Goal: Transaction & Acquisition: Purchase product/service

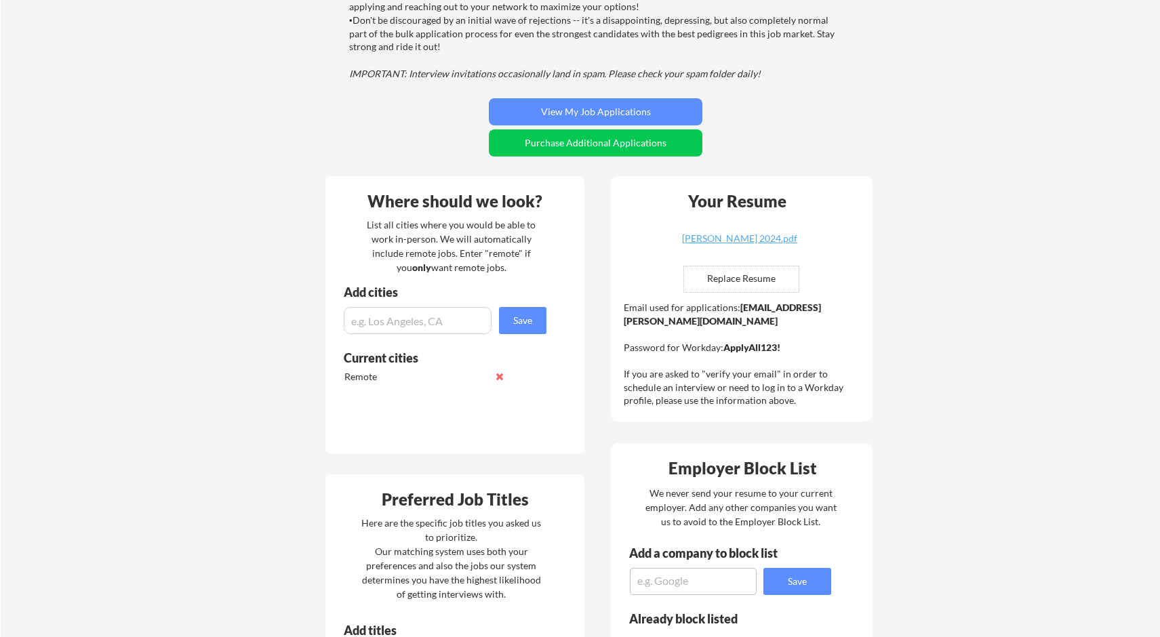
scroll to position [311, 0]
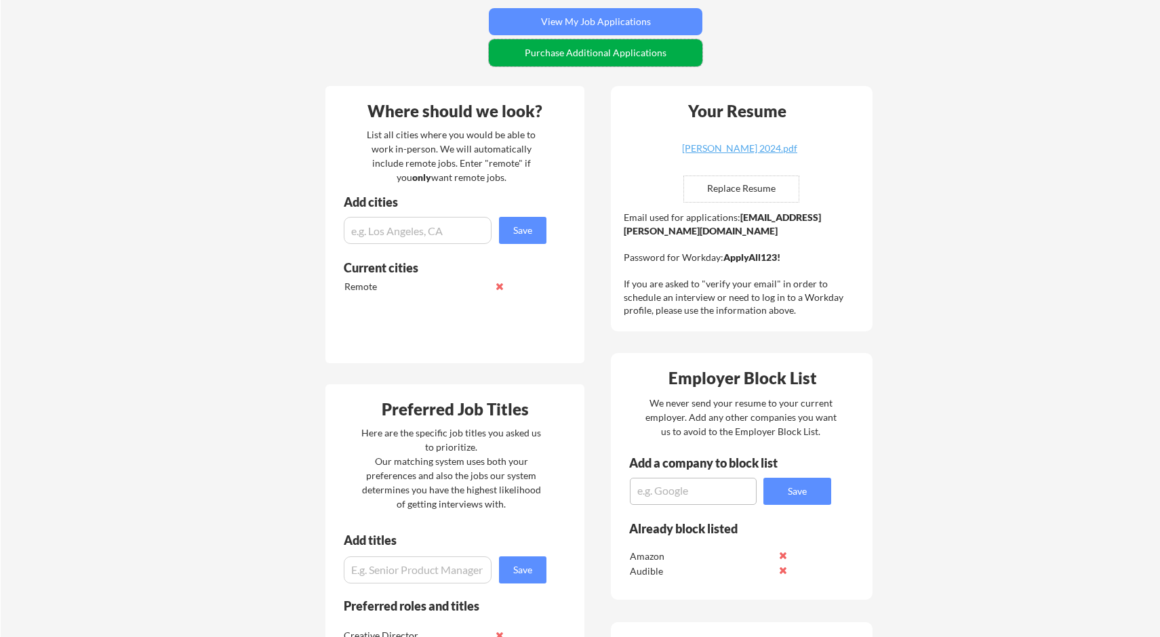
click at [587, 56] on button "Purchase Additional Applications" at bounding box center [596, 52] width 214 height 27
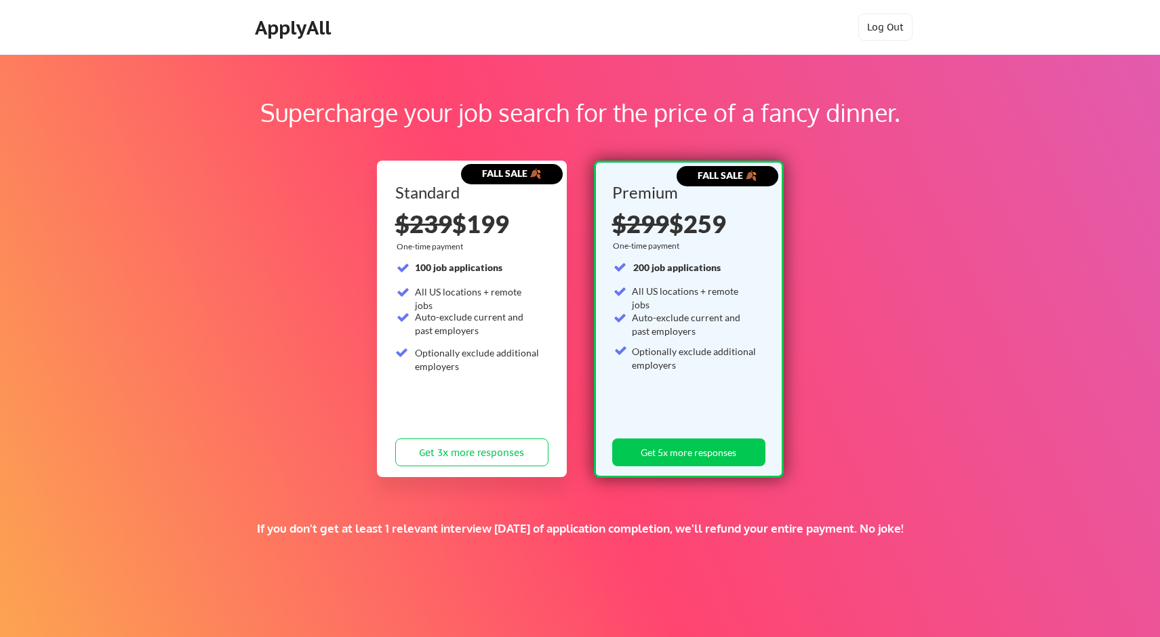
click at [273, 28] on div "ApplyAll" at bounding box center [295, 27] width 80 height 23
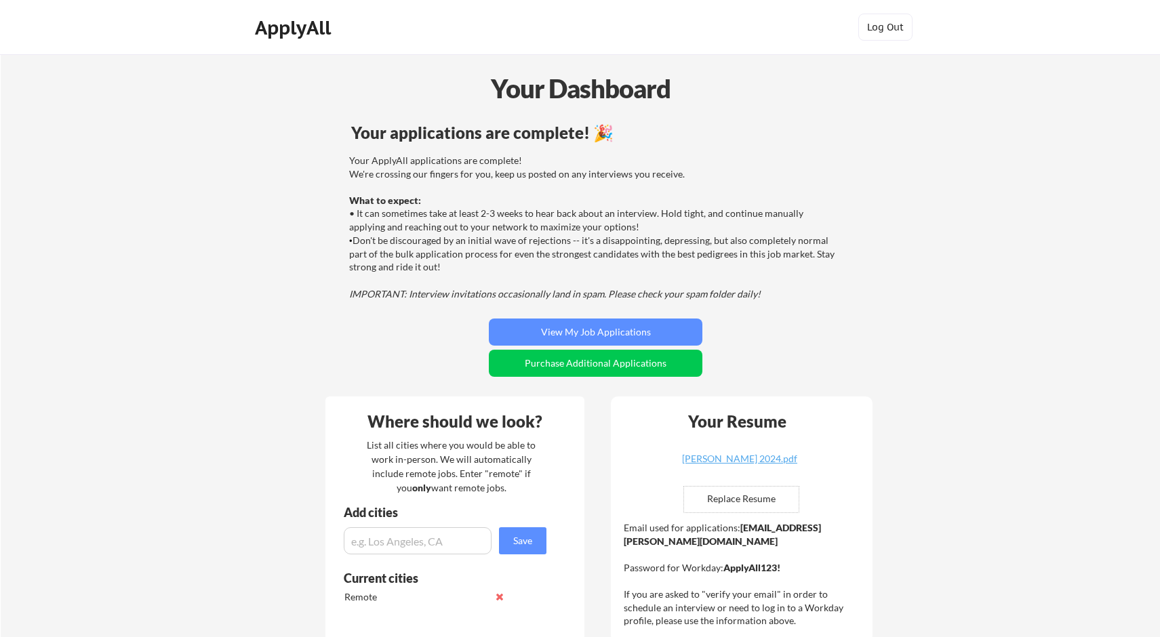
click at [741, 498] on input "file" at bounding box center [741, 500] width 115 height 26
type input "C:\fakepath\[PERSON_NAME] 09-2025.docx"
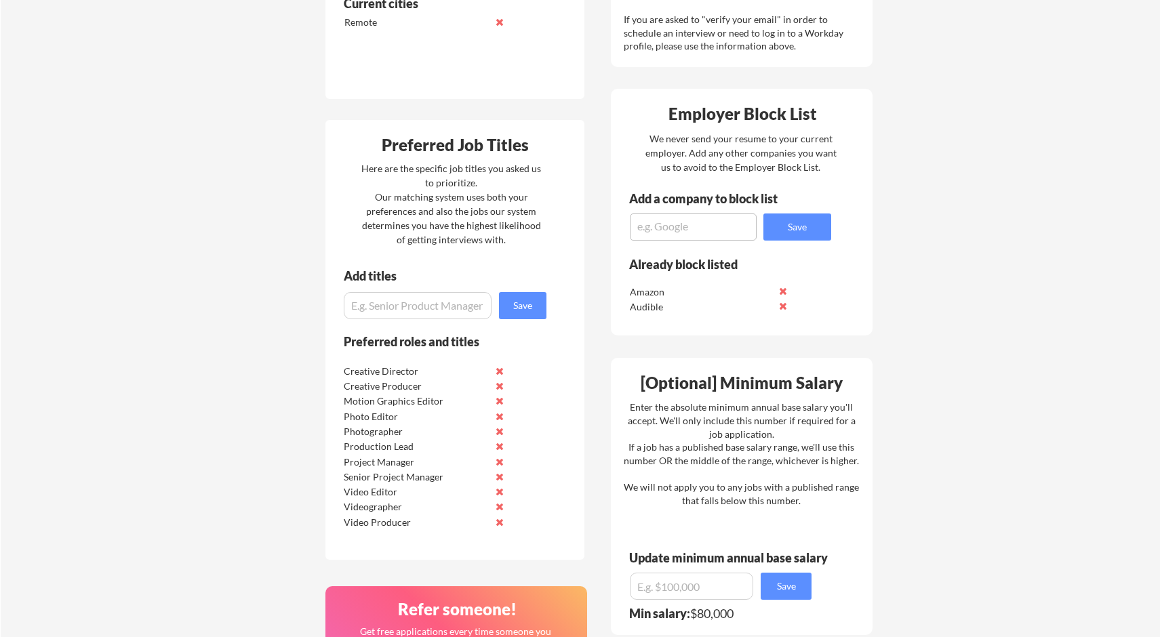
scroll to position [577, 0]
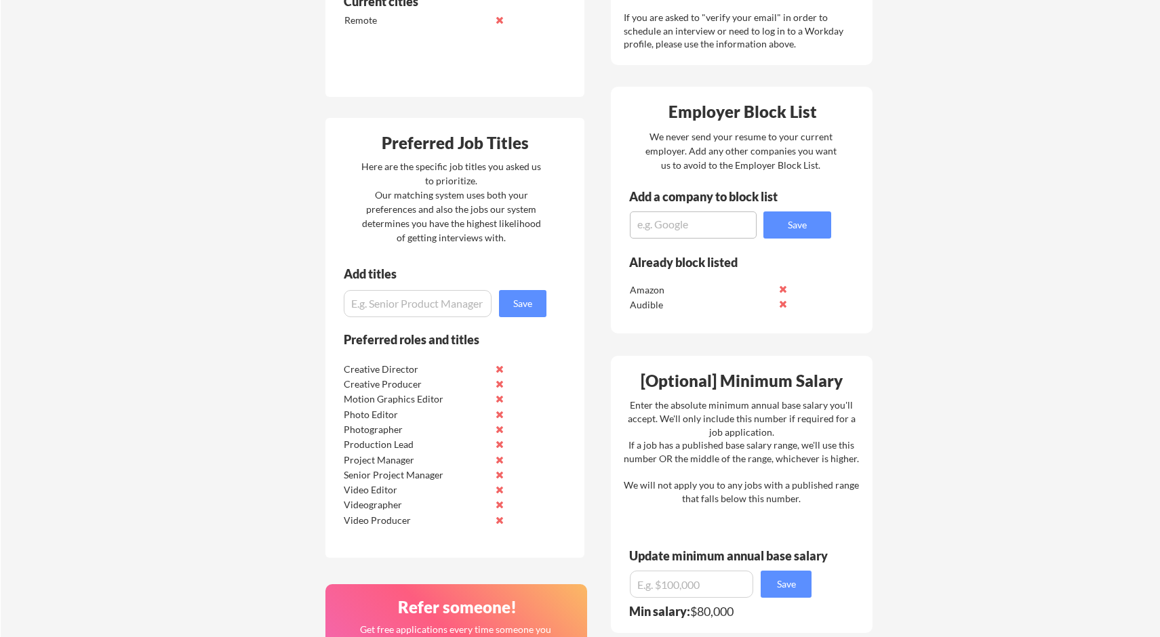
click at [499, 367] on button at bounding box center [499, 369] width 10 height 10
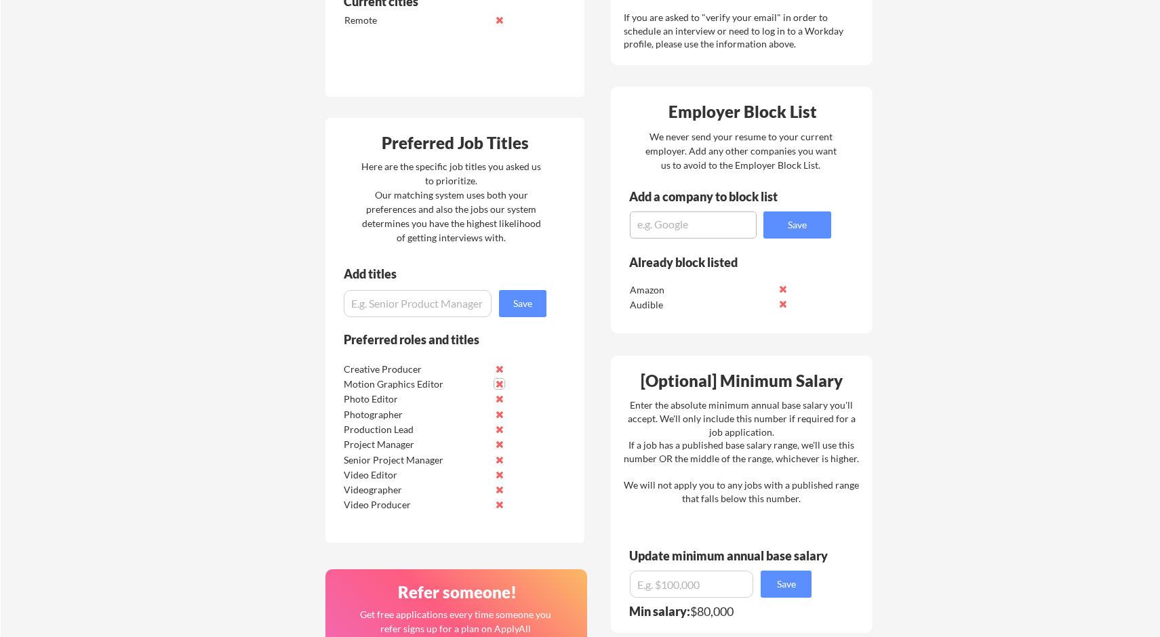
click at [498, 382] on button at bounding box center [499, 384] width 10 height 10
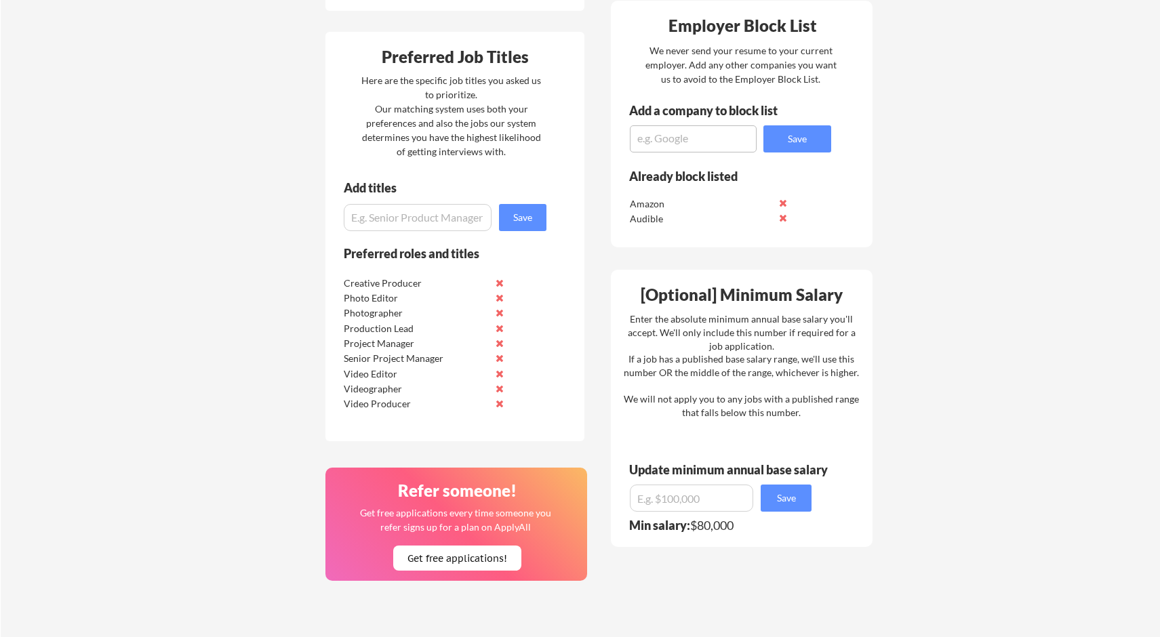
scroll to position [658, 0]
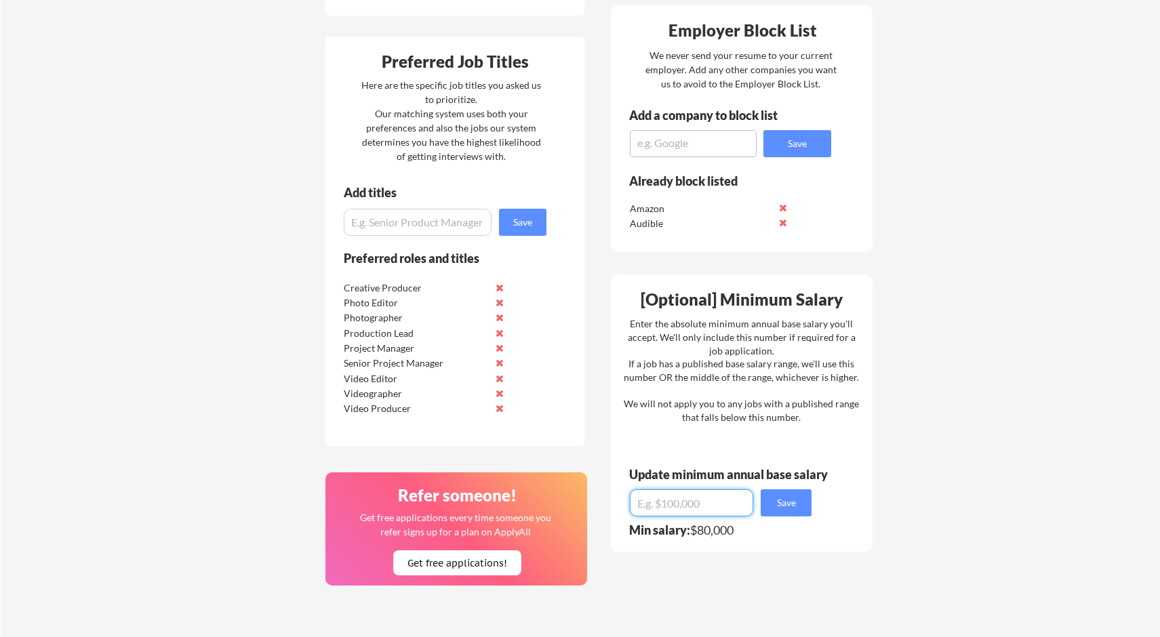
click at [646, 501] on input "input" at bounding box center [691, 503] width 123 height 27
type input "$70,000"
click at [968, 465] on div "Your Dashboard Your applications are complete! 🎉 Your ApplyAll applications are…" at bounding box center [581, 115] width 1160 height 1438
click at [804, 500] on button "Save" at bounding box center [786, 503] width 51 height 27
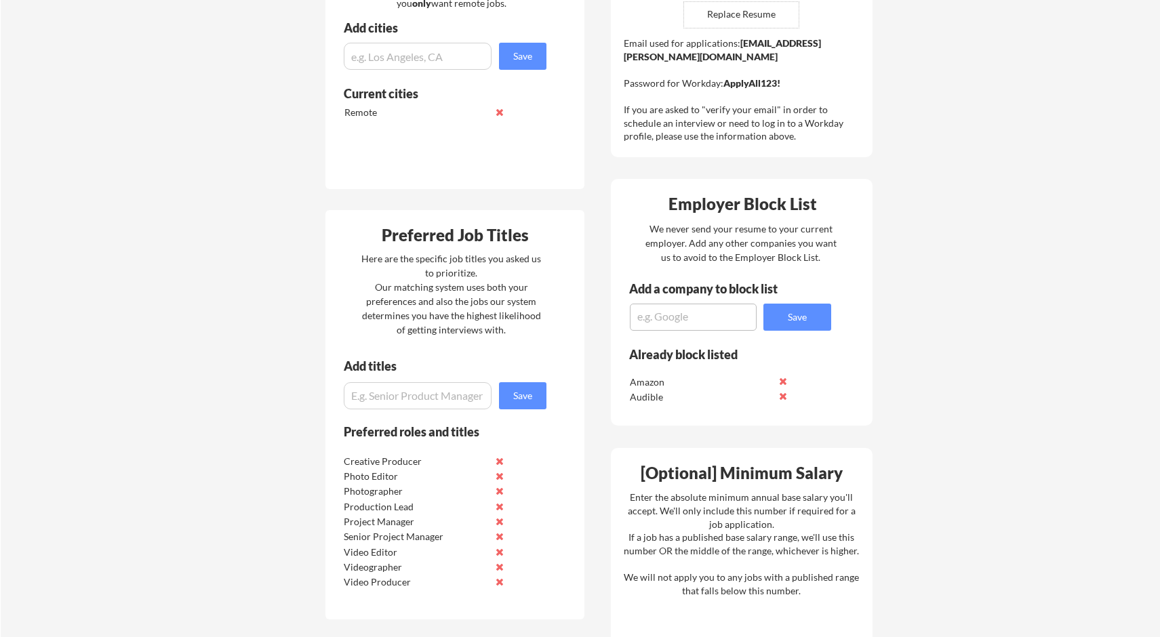
scroll to position [545, 0]
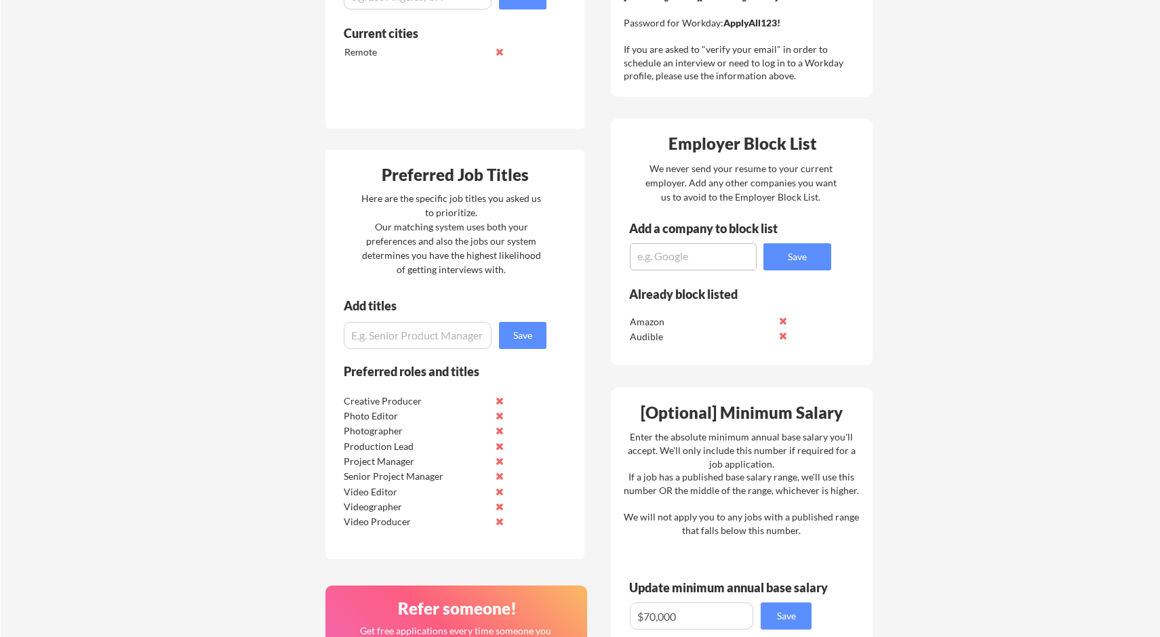
click at [414, 340] on input "input" at bounding box center [418, 335] width 148 height 27
type input "Podcast Producer"
click at [528, 342] on button "Save" at bounding box center [522, 335] width 47 height 27
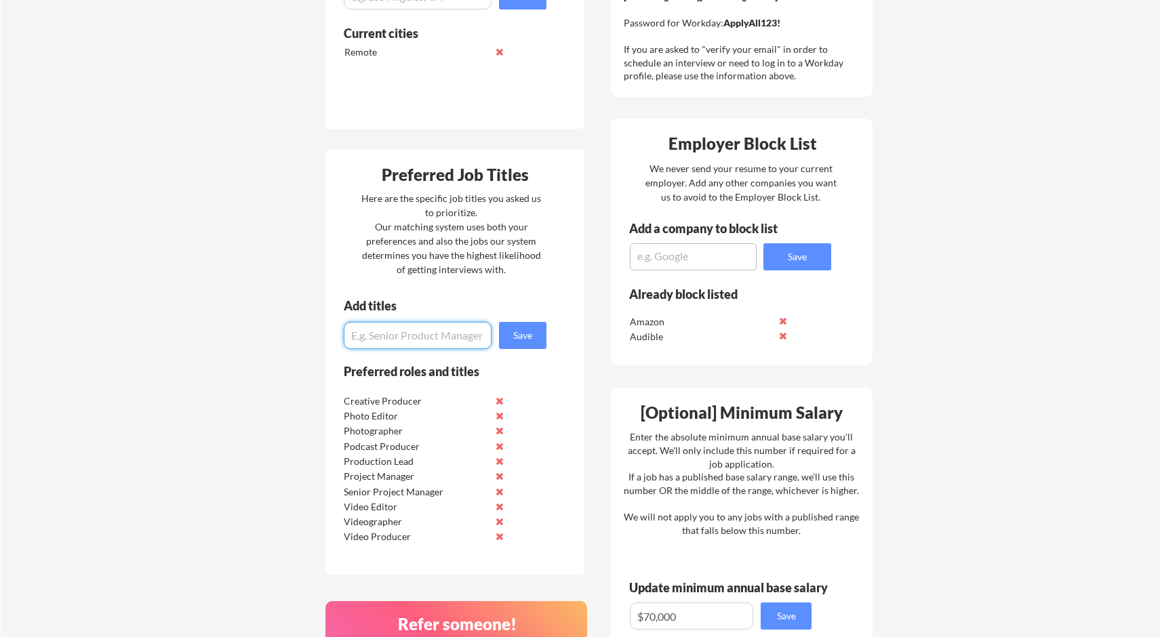
click at [422, 338] on input "input" at bounding box center [418, 335] width 148 height 27
type input "Operations Manager"
click at [515, 339] on button "Save" at bounding box center [522, 335] width 47 height 27
